Goal: Task Accomplishment & Management: Use online tool/utility

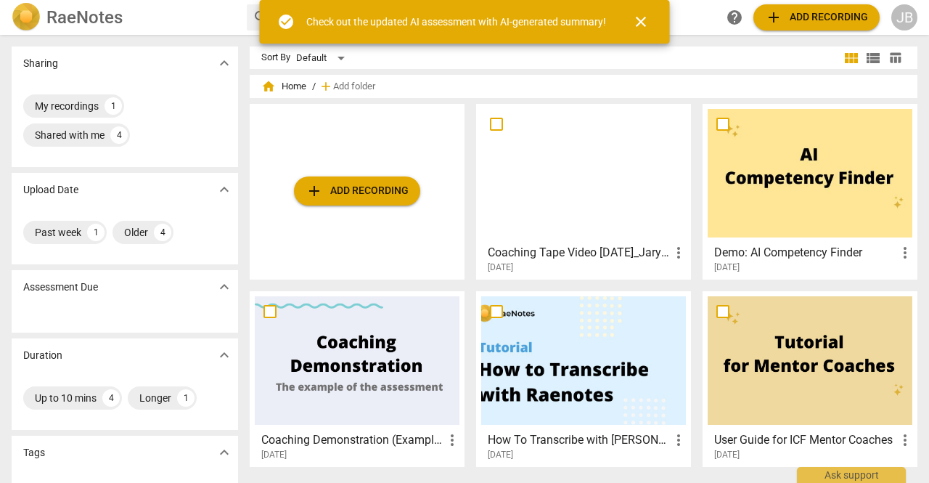
click at [578, 156] on div at bounding box center [583, 173] width 205 height 128
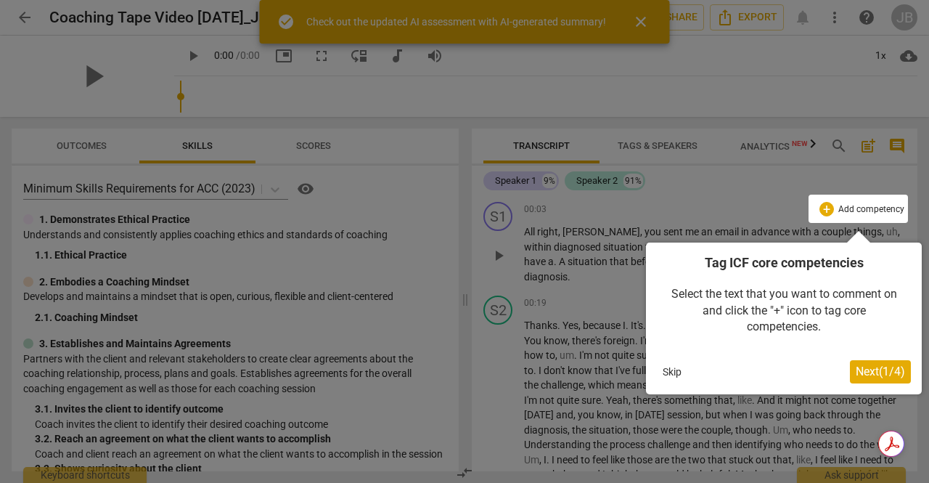
click at [867, 380] on button "Next ( 1 / 4 )" at bounding box center [880, 371] width 61 height 23
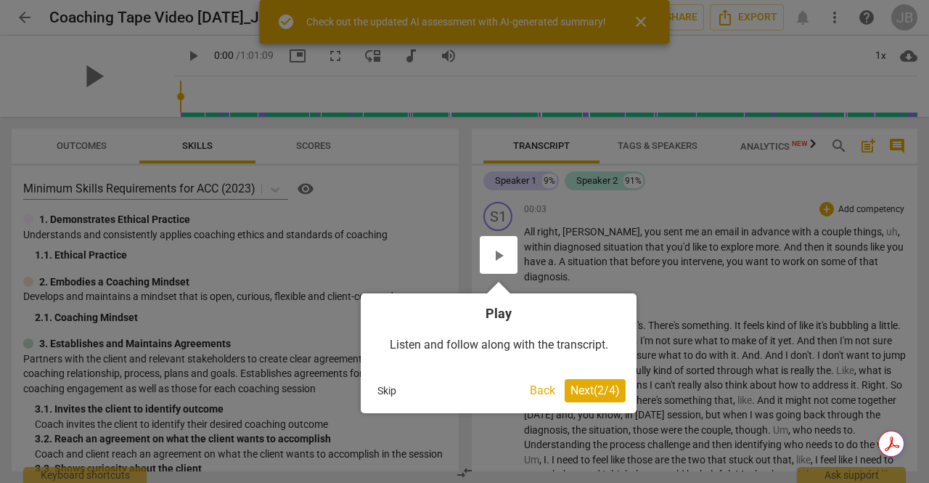
click at [613, 384] on span "Next ( 2 / 4 )" at bounding box center [594, 390] width 49 height 14
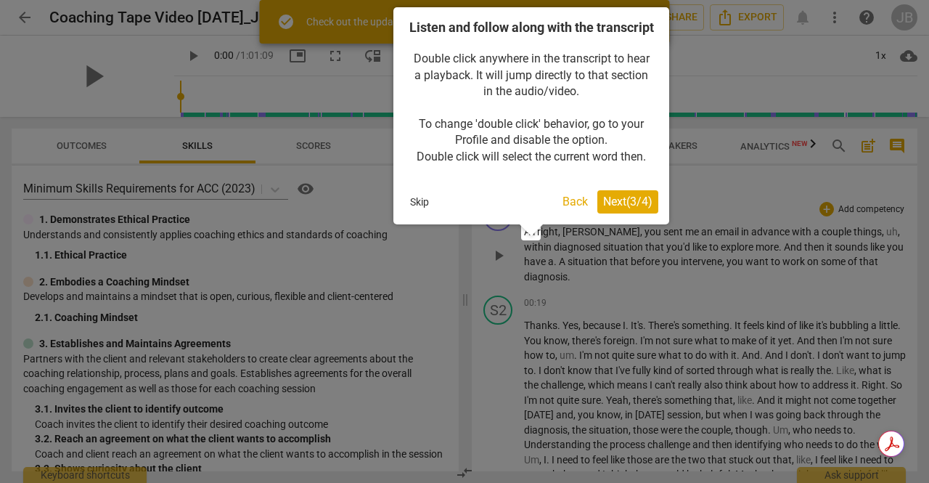
click at [639, 208] on span "Next ( 3 / 4 )" at bounding box center [627, 202] width 49 height 14
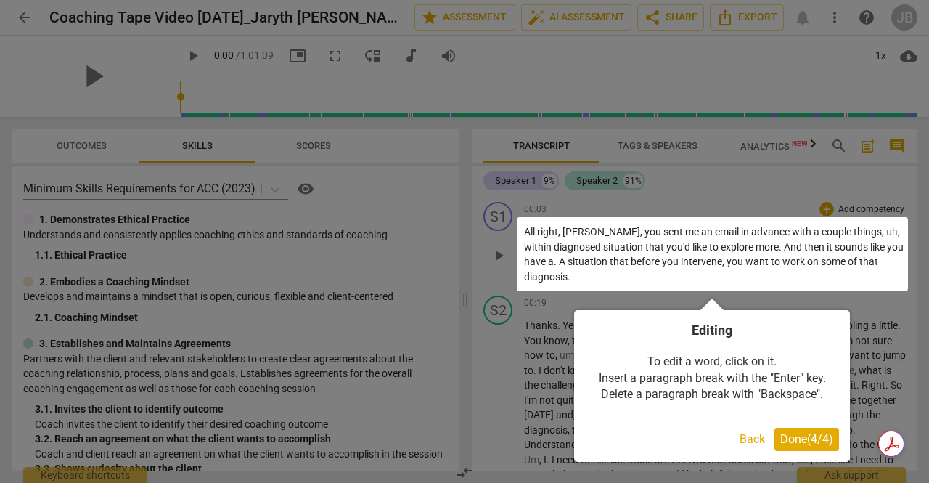
click at [811, 435] on span "Done ( 4 / 4 )" at bounding box center [806, 439] width 53 height 14
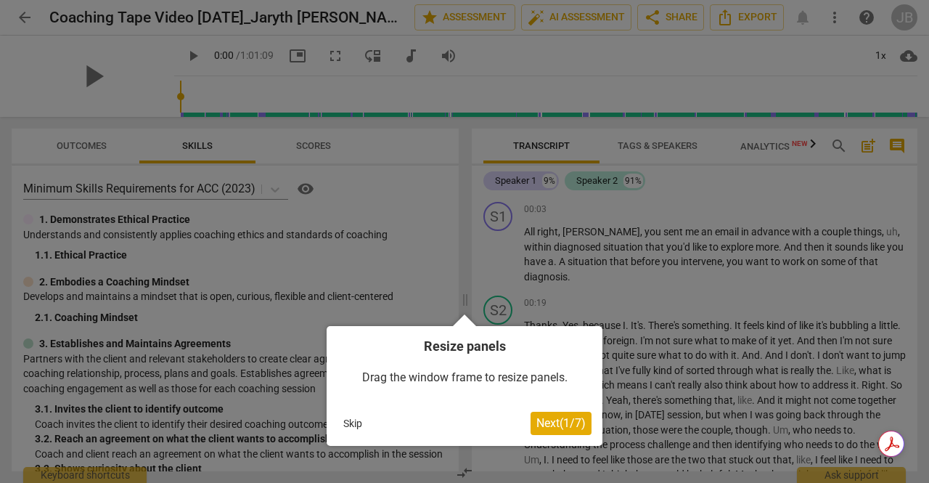
click at [563, 421] on span "Next ( 1 / 7 )" at bounding box center [560, 423] width 49 height 14
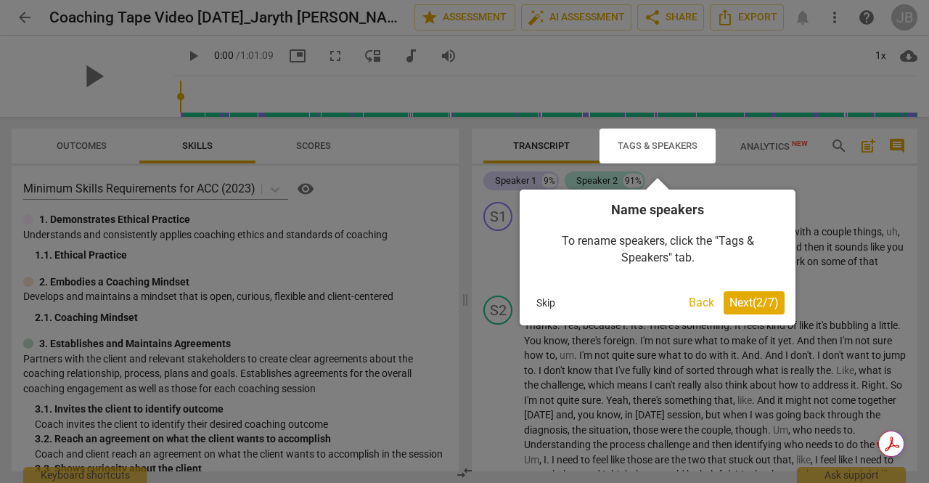
click at [750, 304] on span "Next ( 2 / 7 )" at bounding box center [753, 302] width 49 height 14
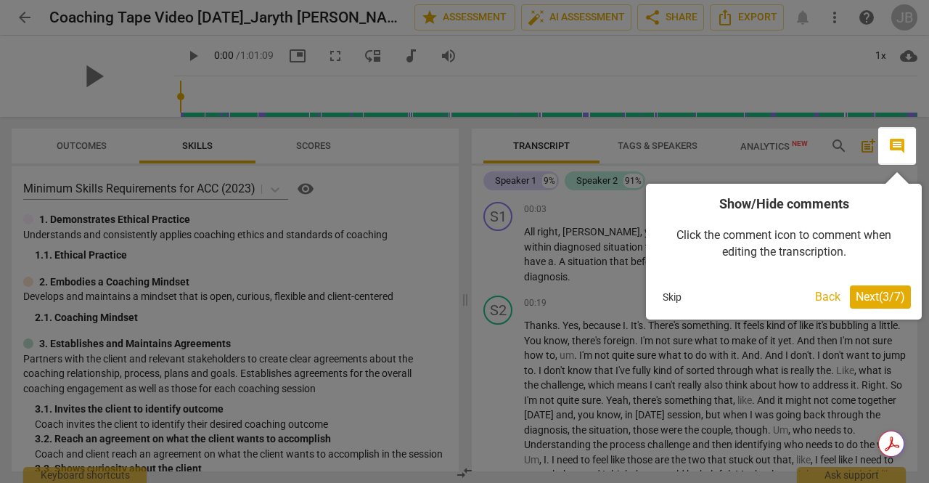
click at [886, 298] on span "Next ( 3 / 7 )" at bounding box center [880, 297] width 49 height 14
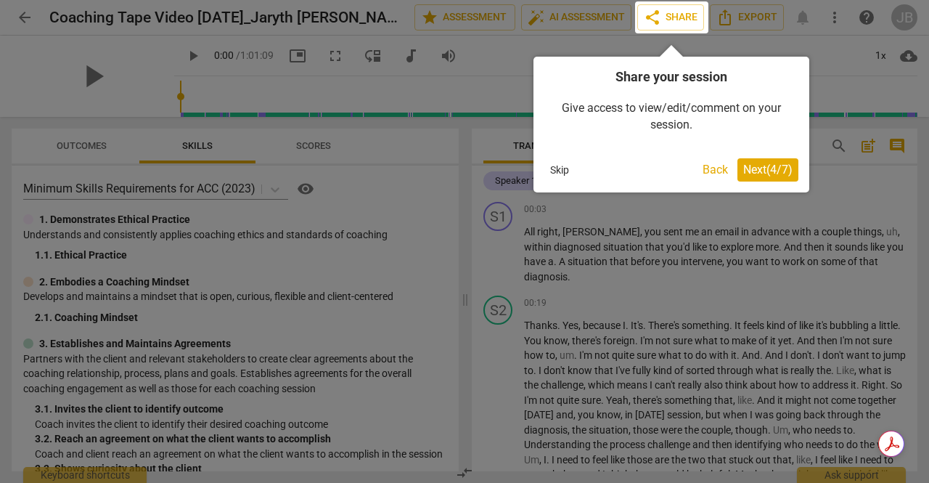
click at [761, 163] on span "Next ( 4 / 7 )" at bounding box center [767, 170] width 49 height 14
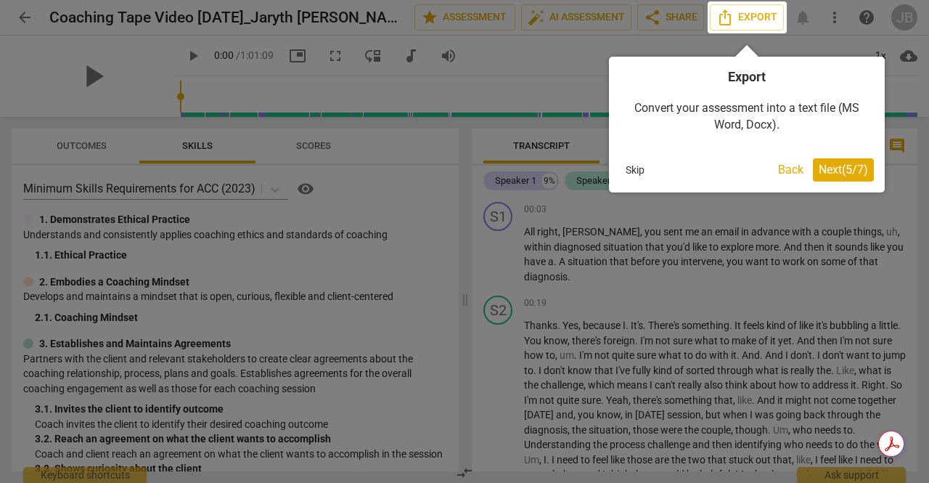
click at [819, 172] on span "Next ( 5 / 7 )" at bounding box center [843, 170] width 49 height 14
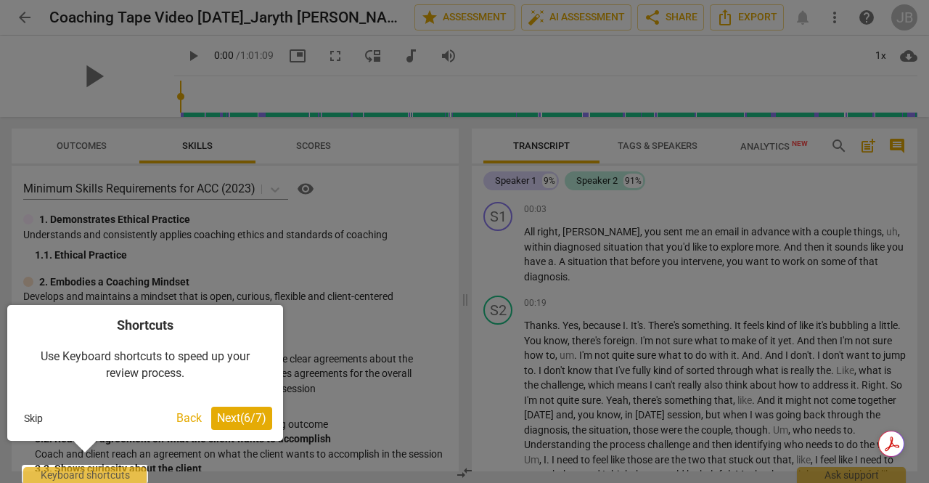
click at [97, 470] on div at bounding box center [85, 474] width 126 height 19
click at [111, 476] on div at bounding box center [85, 474] width 126 height 19
click at [236, 416] on span "Next ( 6 / 7 )" at bounding box center [241, 418] width 49 height 14
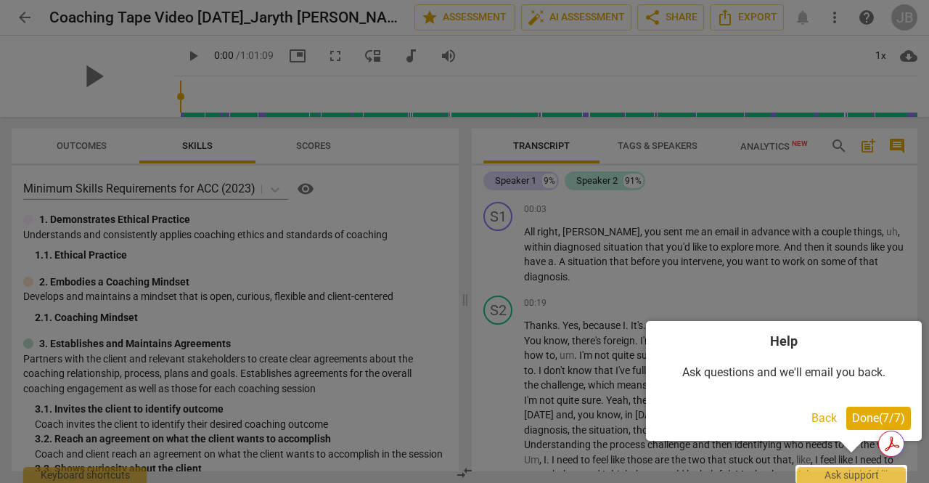
click at [877, 412] on span "Done ( 7 / 7 )" at bounding box center [878, 418] width 53 height 14
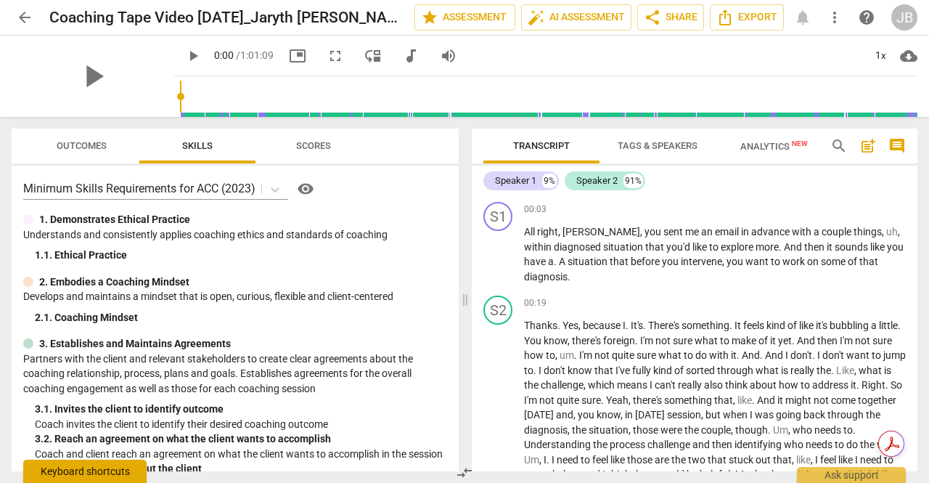
click at [74, 471] on div "Keyboard shortcuts" at bounding box center [84, 470] width 123 height 23
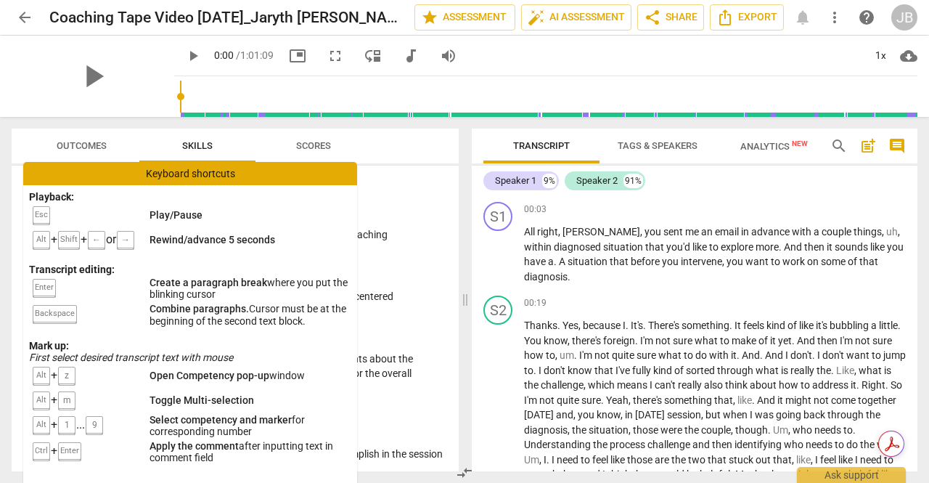
drag, startPoint x: 223, startPoint y: 175, endPoint x: 213, endPoint y: 173, distance: 10.4
click at [221, 175] on div "Keyboard shortcuts" at bounding box center [190, 173] width 334 height 23
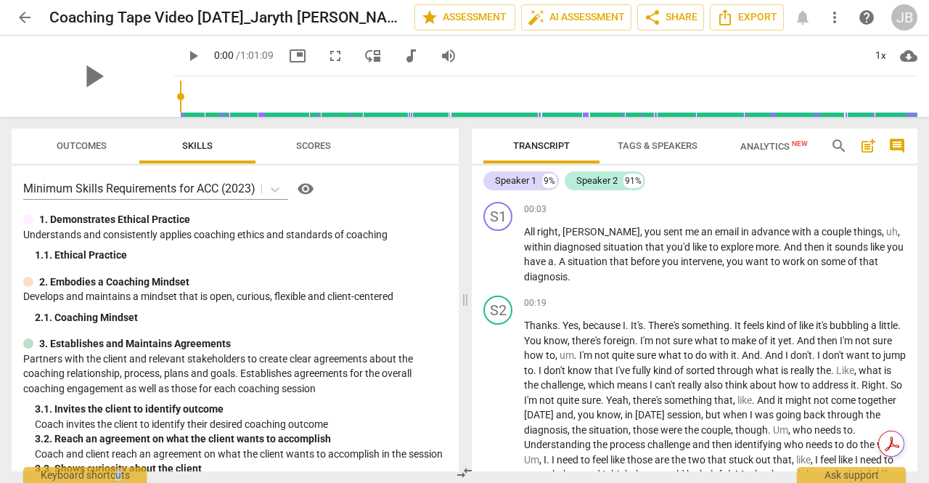
click at [97, 141] on span "Outcomes" at bounding box center [82, 145] width 50 height 11
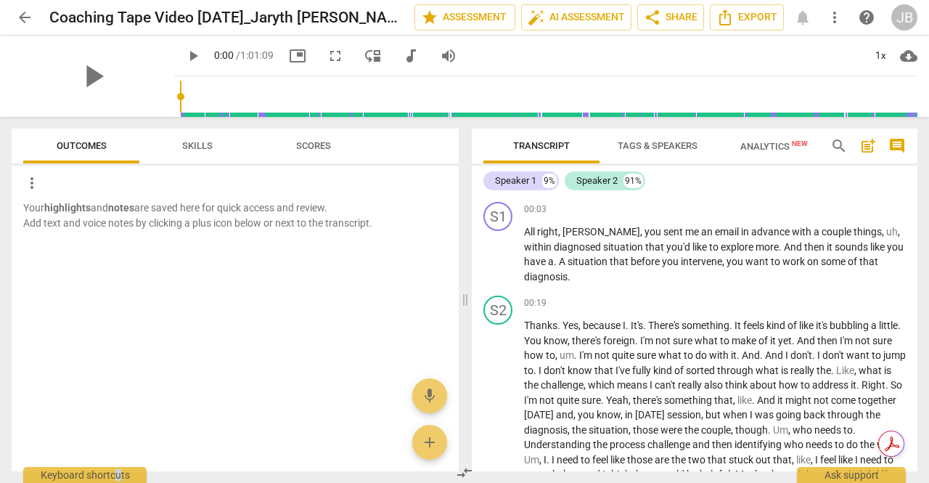
click at [201, 150] on span "Skills" at bounding box center [197, 145] width 30 height 11
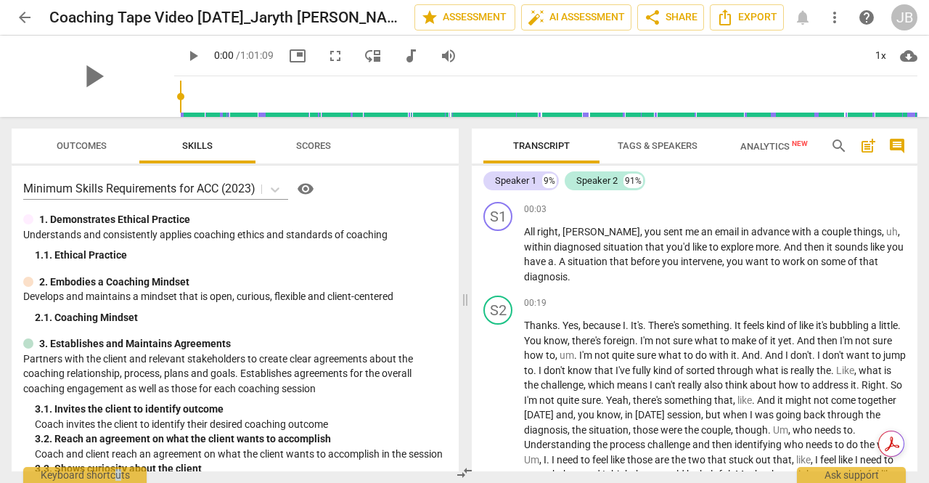
click at [668, 143] on span "Tags & Speakers" at bounding box center [658, 145] width 80 height 11
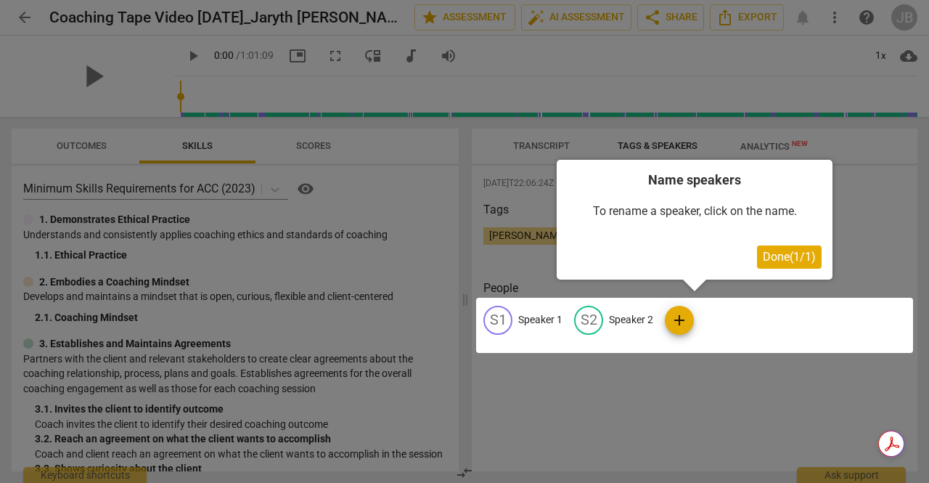
click at [527, 146] on div at bounding box center [464, 241] width 929 height 483
click at [552, 150] on div at bounding box center [464, 241] width 929 height 483
click at [785, 261] on span "Done ( 1 / 1 )" at bounding box center [789, 257] width 53 height 14
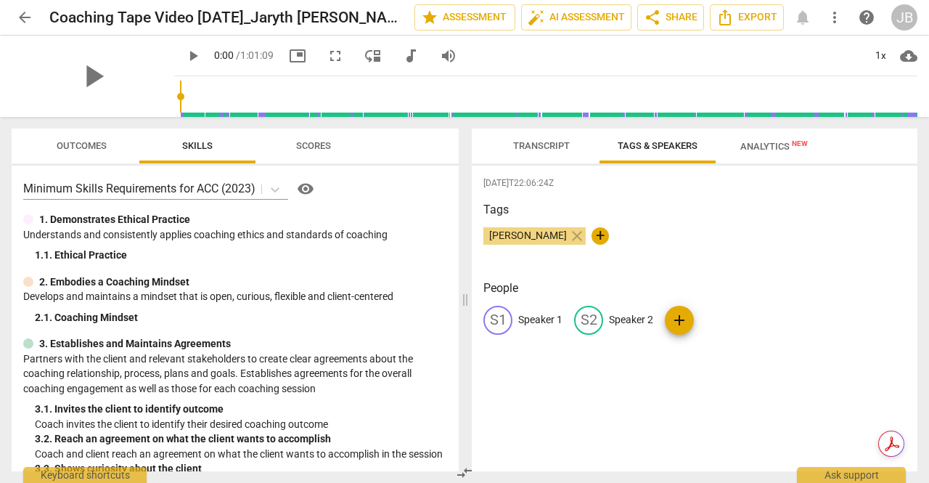
click at [529, 152] on span "Transcript" at bounding box center [541, 146] width 91 height 20
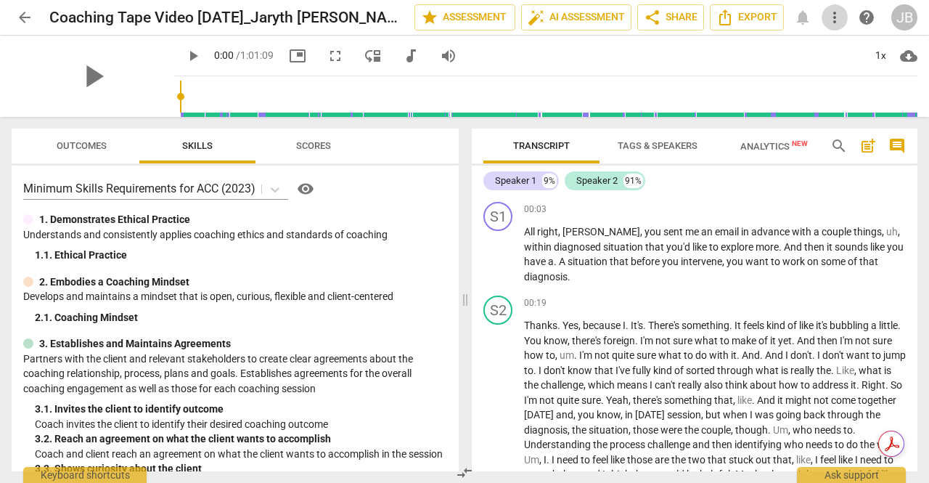
click at [841, 23] on span "more_vert" at bounding box center [834, 17] width 17 height 17
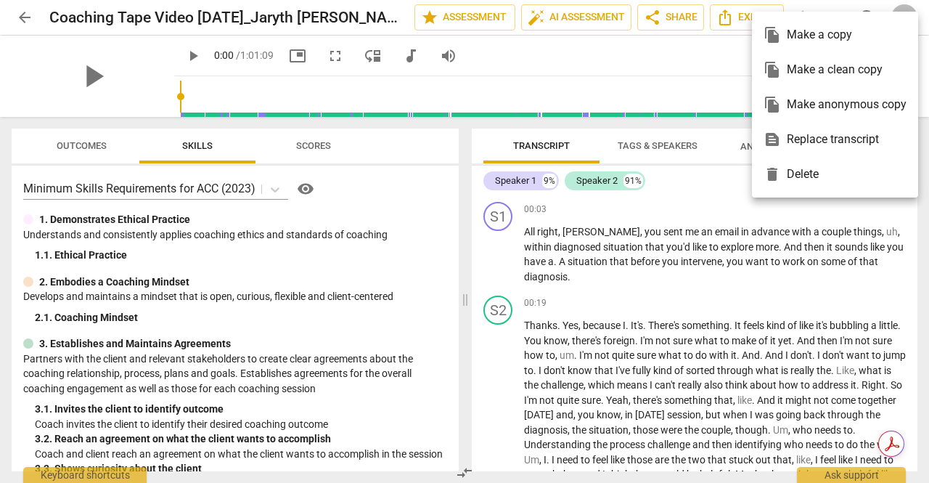
click at [677, 60] on div at bounding box center [464, 241] width 929 height 483
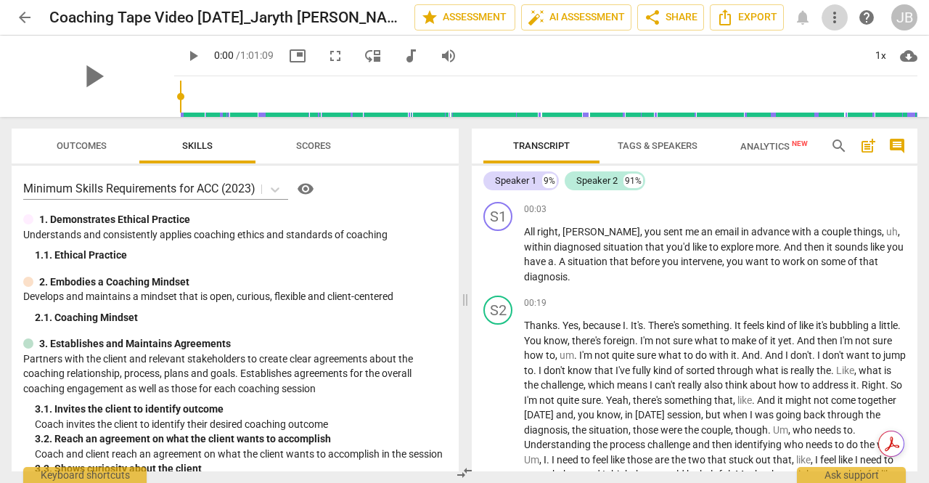
click at [832, 18] on span "more_vert" at bounding box center [834, 17] width 17 height 17
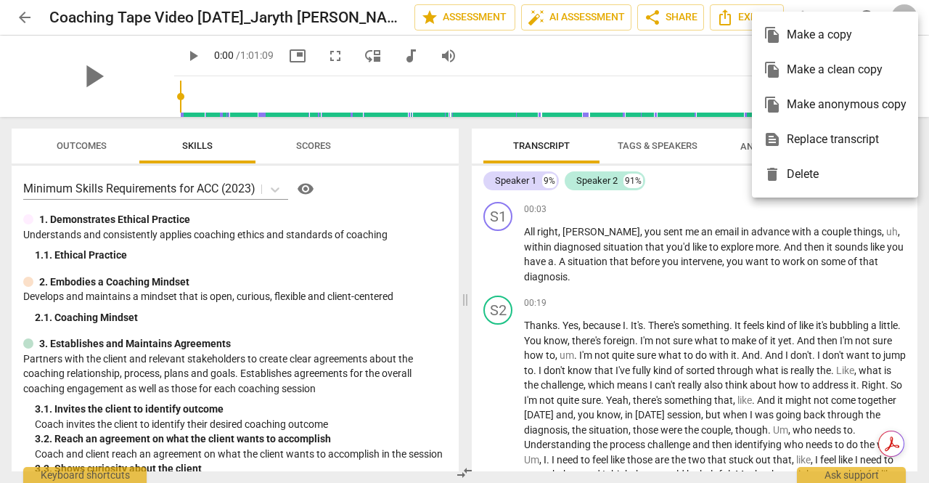
click at [713, 59] on div at bounding box center [464, 241] width 929 height 483
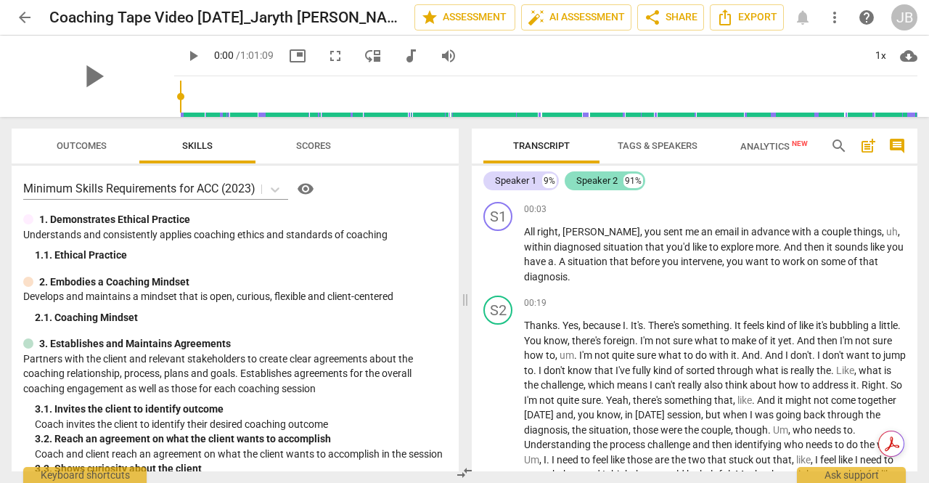
click at [587, 181] on div "Speaker 2" at bounding box center [596, 180] width 41 height 15
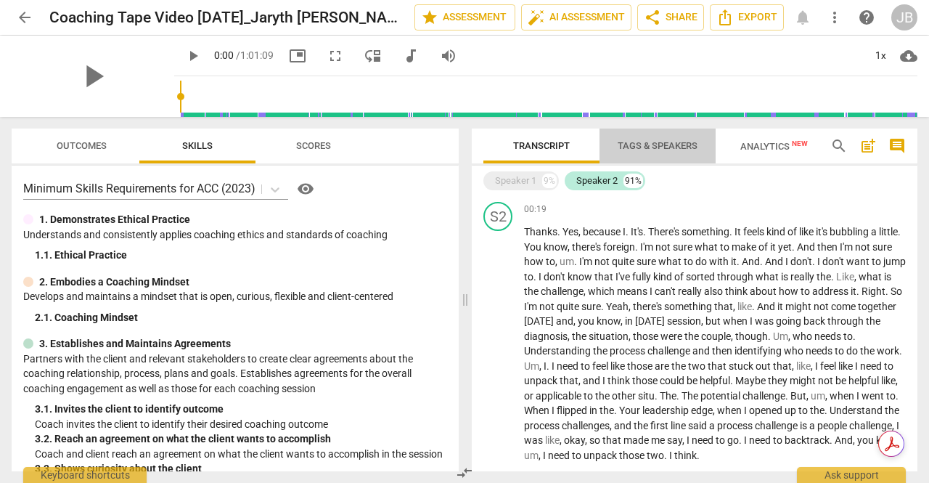
click at [676, 152] on span "Tags & Speakers" at bounding box center [657, 146] width 115 height 20
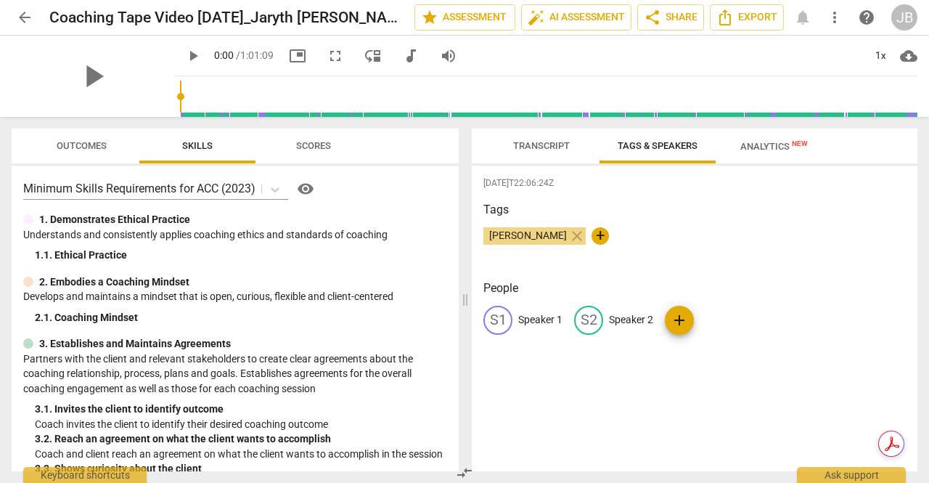
click at [616, 315] on p "Speaker 2" at bounding box center [631, 319] width 44 height 15
click at [527, 237] on span "[PERSON_NAME]" at bounding box center [527, 235] width 89 height 12
click at [631, 308] on div "edit Speaker 2" at bounding box center [613, 320] width 79 height 29
type input "[PERSON_NAME]"
click at [540, 315] on p "Speaker 1" at bounding box center [540, 319] width 44 height 15
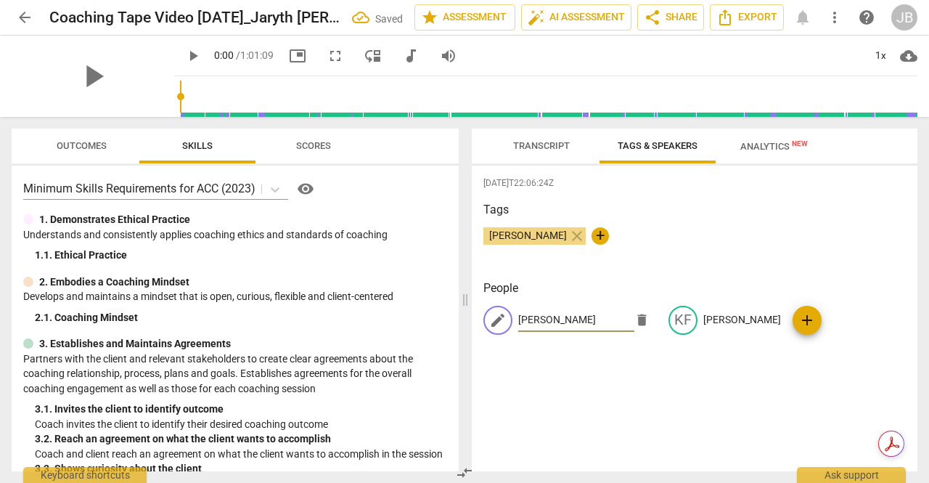
type input "[PERSON_NAME]"
click at [633, 382] on div "[DATE]T22:06:24Z Tags [PERSON_NAME] close + People edit [PERSON_NAME] delete KF…" at bounding box center [695, 318] width 446 height 306
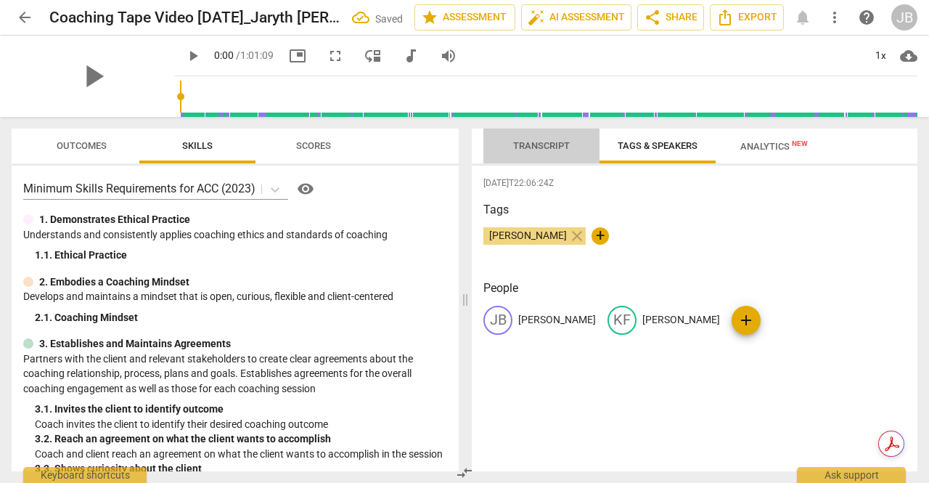
click at [550, 157] on button "Transcript" at bounding box center [541, 145] width 116 height 35
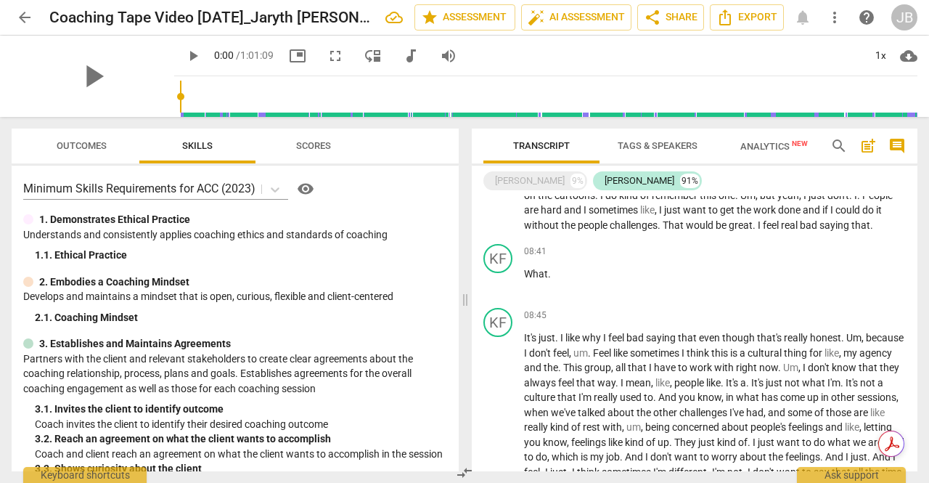
scroll to position [1269, 0]
click at [533, 173] on div "[PERSON_NAME]" at bounding box center [530, 180] width 70 height 15
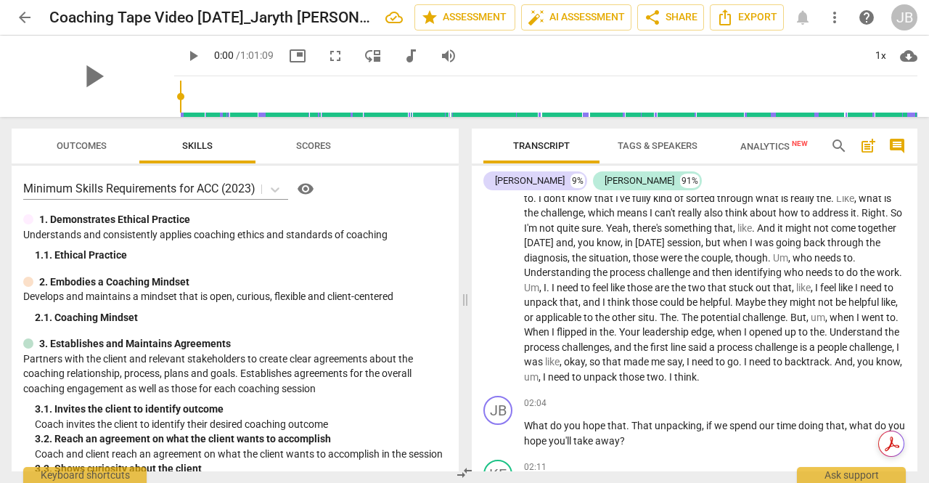
scroll to position [0, 0]
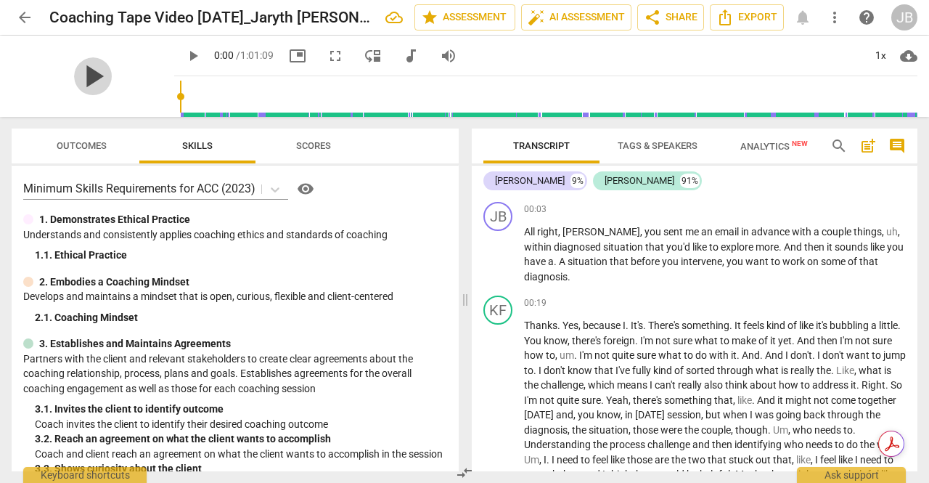
click at [83, 75] on span "play_arrow" at bounding box center [93, 76] width 38 height 38
click at [81, 75] on span "pause" at bounding box center [93, 76] width 38 height 38
type input "1"
click at [26, 20] on span "arrow_back" at bounding box center [24, 17] width 17 height 17
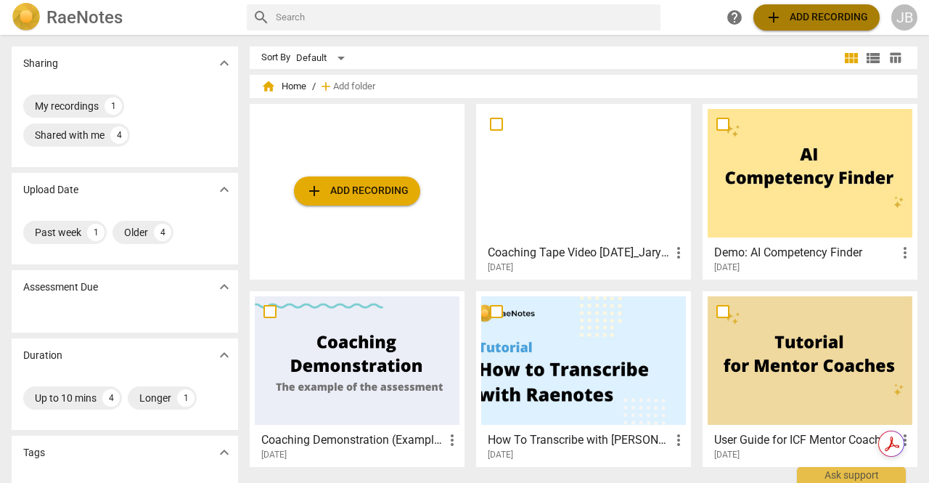
click at [811, 17] on span "add Add recording" at bounding box center [816, 17] width 103 height 17
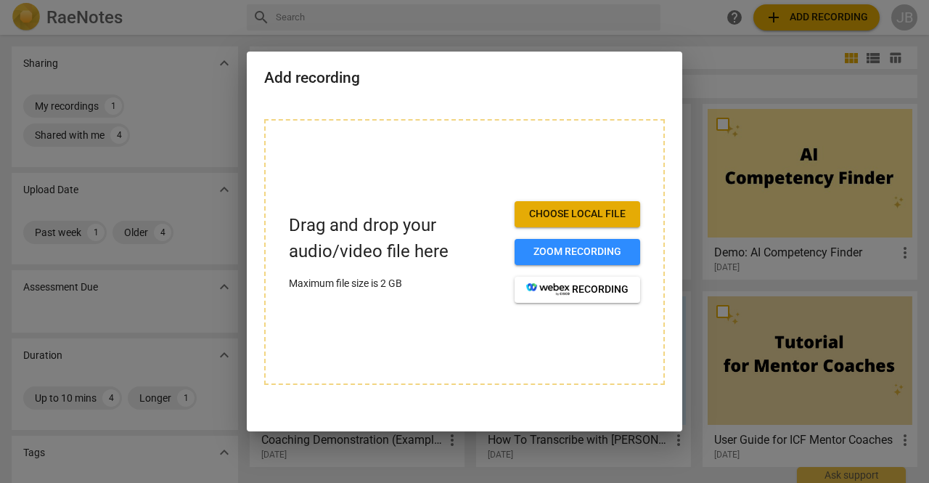
click at [733, 36] on div at bounding box center [464, 241] width 929 height 483
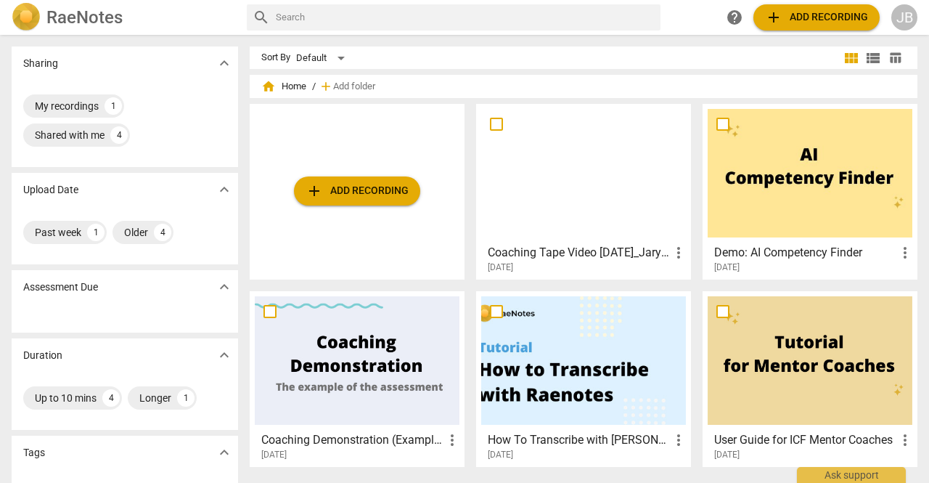
click at [549, 176] on div at bounding box center [583, 173] width 205 height 128
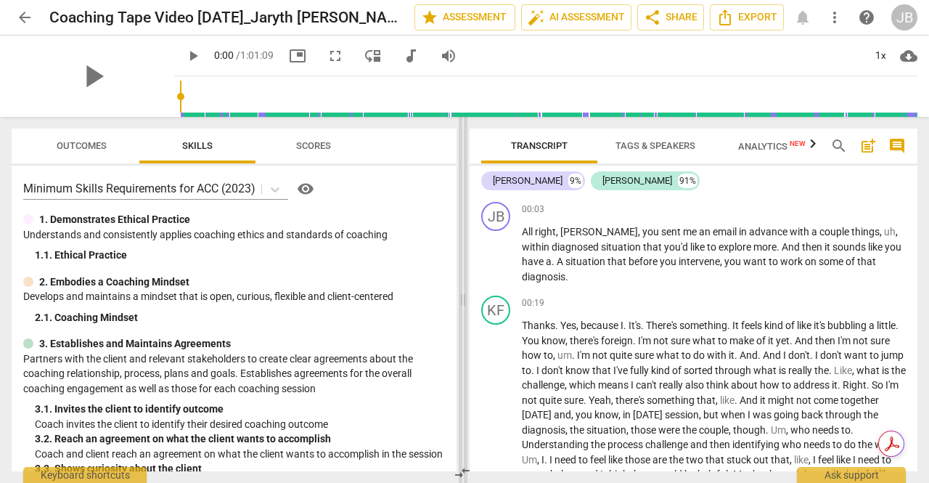
drag, startPoint x: 464, startPoint y: 298, endPoint x: 462, endPoint y: 306, distance: 7.6
click at [462, 306] on span at bounding box center [463, 300] width 9 height 366
click at [814, 150] on icon "button" at bounding box center [812, 143] width 17 height 17
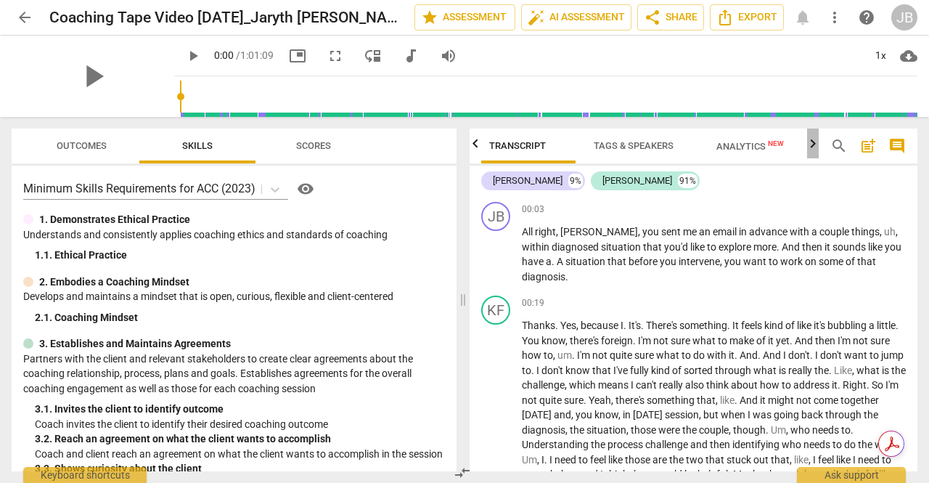
click at [814, 150] on icon "button" at bounding box center [812, 143] width 17 height 17
click at [475, 145] on icon "button" at bounding box center [475, 143] width 17 height 17
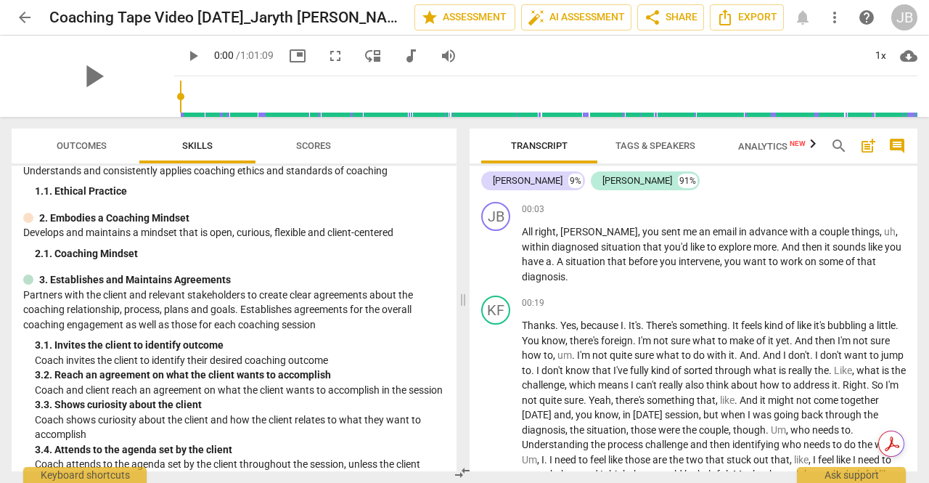
scroll to position [0, 0]
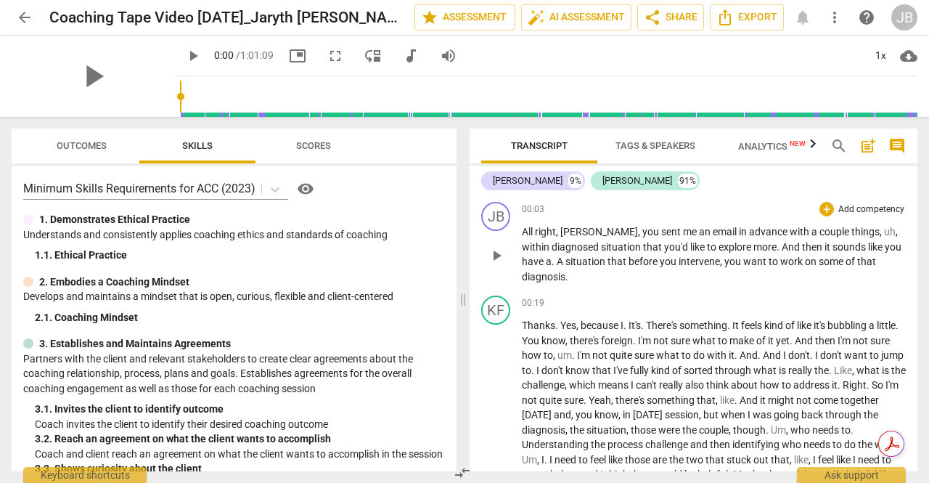
click at [868, 250] on span "like" at bounding box center [876, 247] width 17 height 12
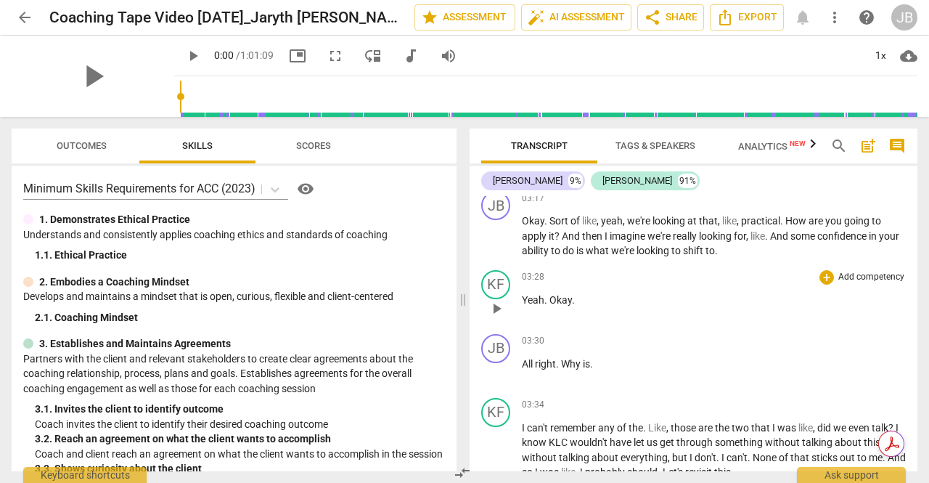
scroll to position [726, 0]
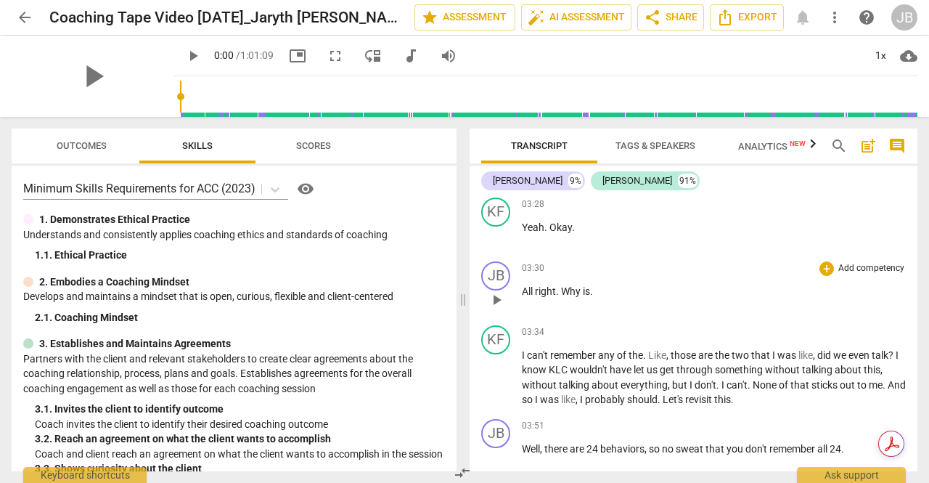
click at [501, 291] on span "play_arrow" at bounding box center [496, 299] width 17 height 17
click at [501, 291] on span "pause" at bounding box center [496, 299] width 17 height 17
type input "217"
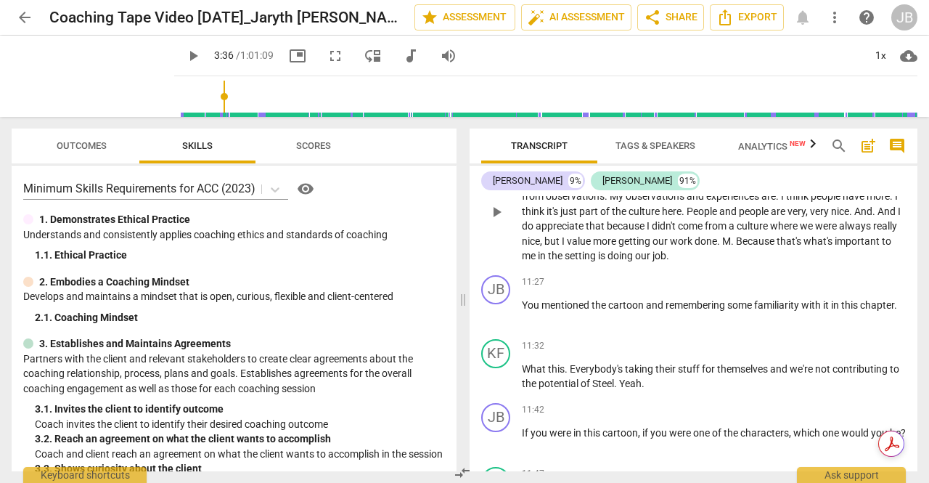
scroll to position [2613, 0]
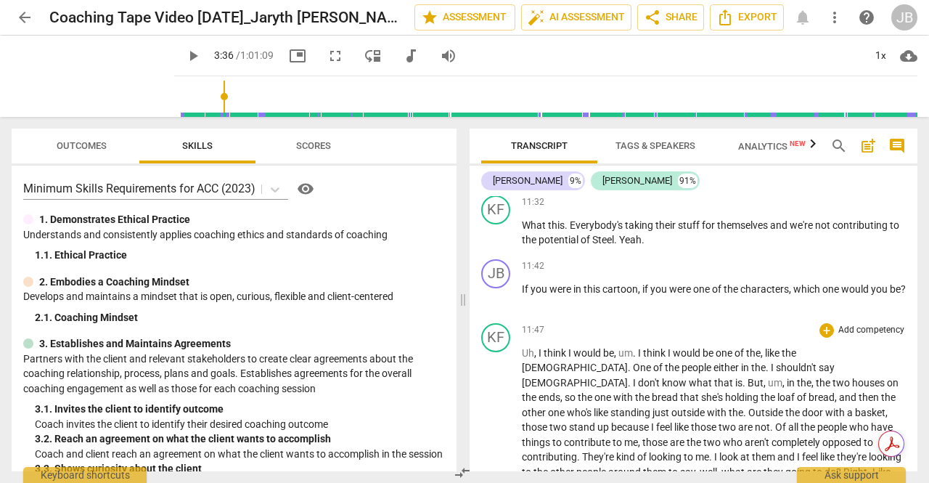
click at [560, 391] on span "ends" at bounding box center [550, 397] width 22 height 12
click at [620, 315] on div "JB play_arrow pause 11:42 + Add competency keyboard_arrow_right If you were in …" at bounding box center [694, 285] width 448 height 64
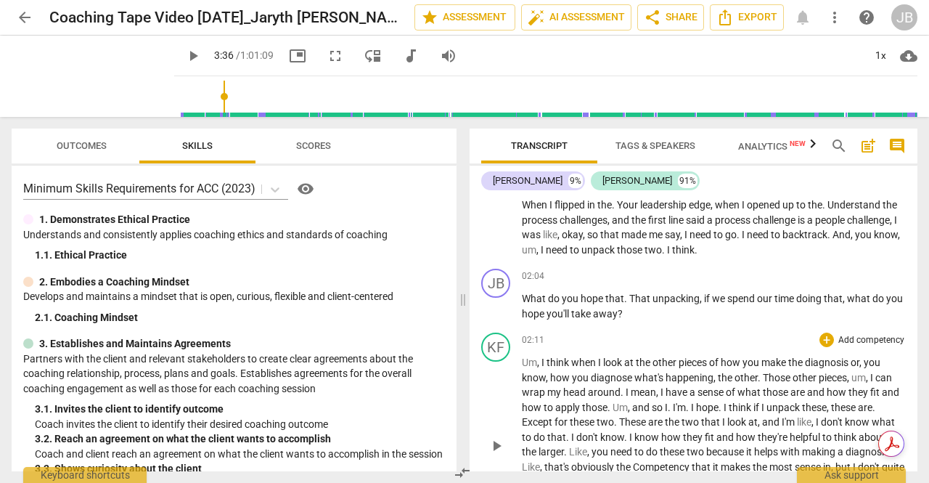
scroll to position [145, 0]
